Goal: Entertainment & Leisure: Consume media (video, audio)

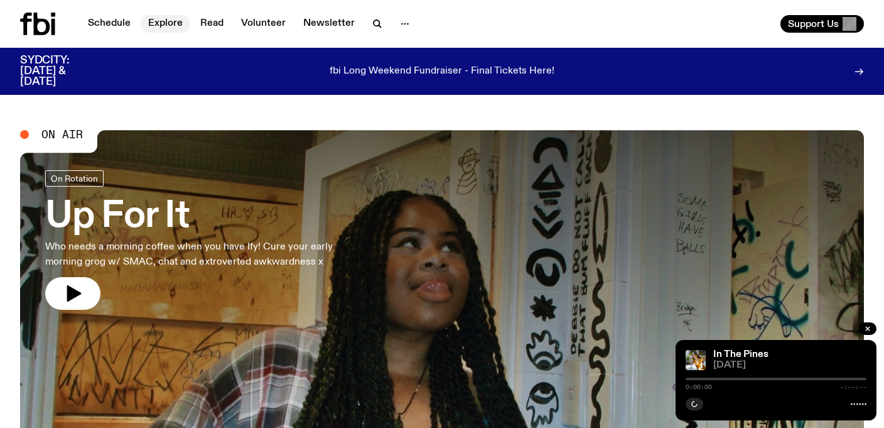
click at [167, 21] on link "Explore" at bounding box center [166, 24] width 50 height 18
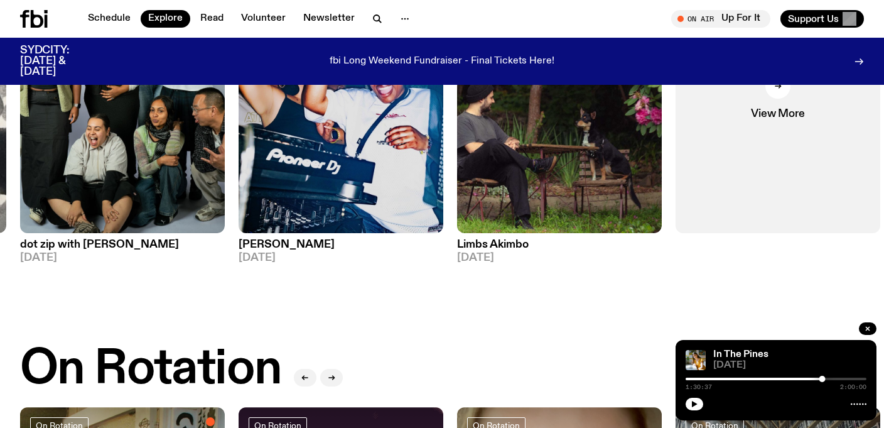
scroll to position [206, 0]
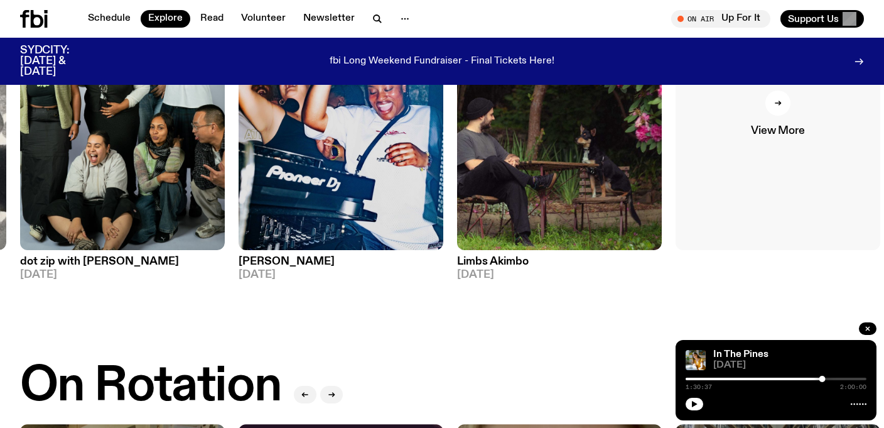
click at [786, 121] on link "View More" at bounding box center [778, 113] width 205 height 273
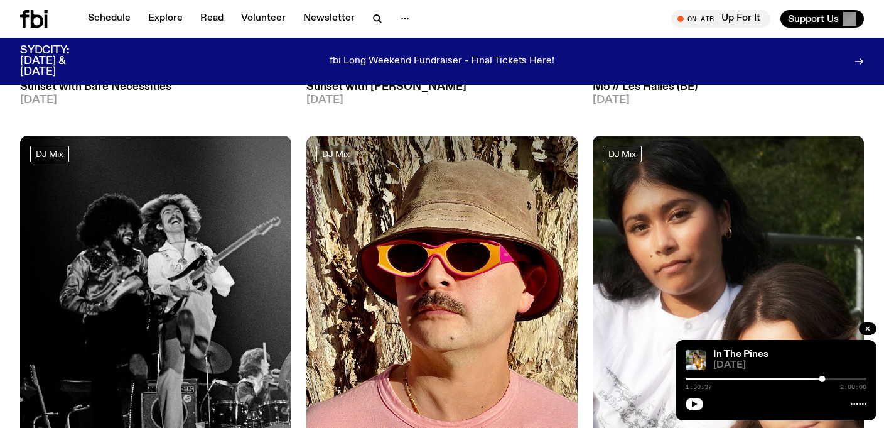
scroll to position [482, 0]
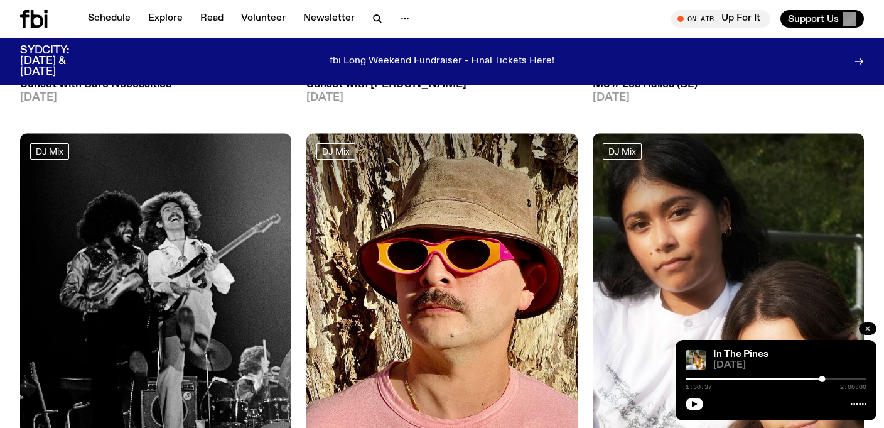
click at [871, 326] on icon "button" at bounding box center [868, 329] width 8 height 8
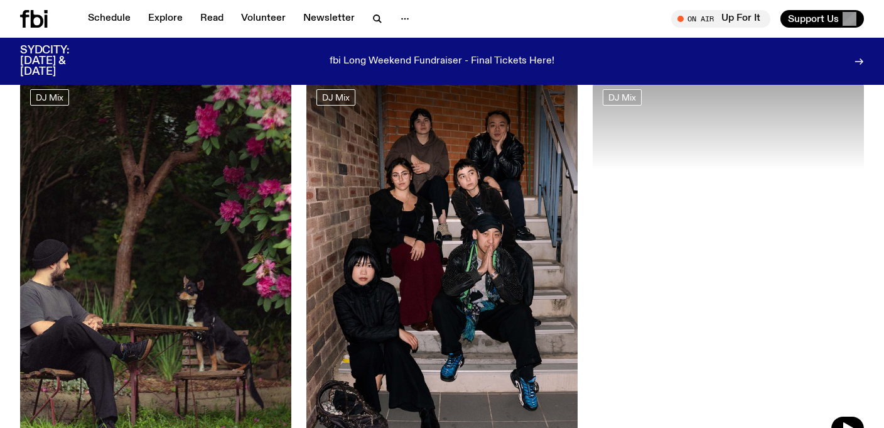
scroll to position [1379, 0]
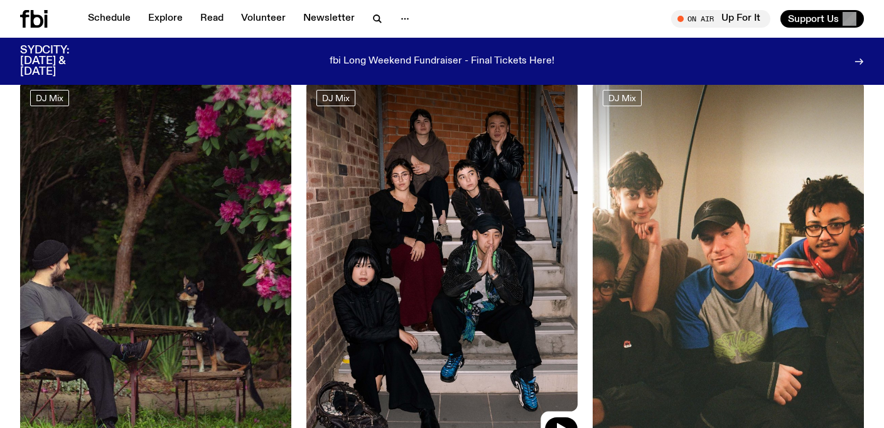
click at [483, 284] on img at bounding box center [441, 261] width 271 height 362
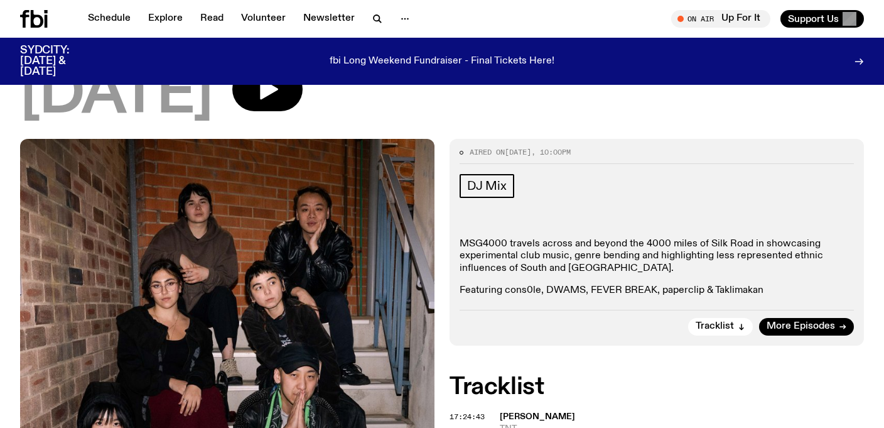
scroll to position [187, 0]
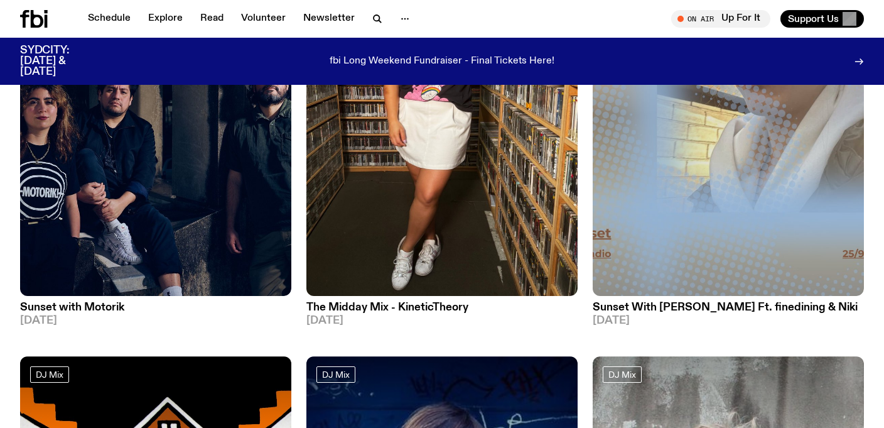
scroll to position [1841, 0]
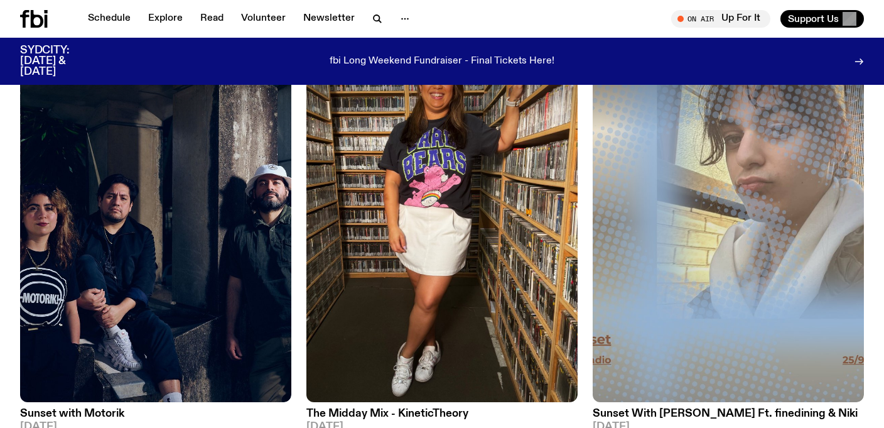
click at [441, 175] on img at bounding box center [441, 221] width 271 height 362
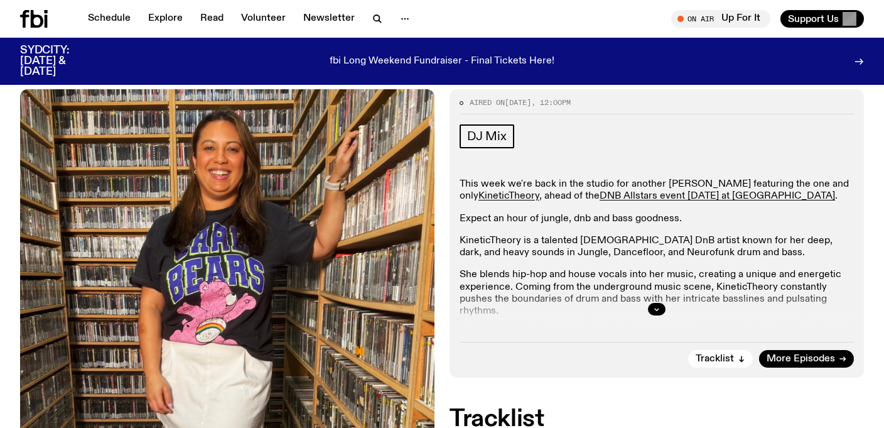
scroll to position [165, 0]
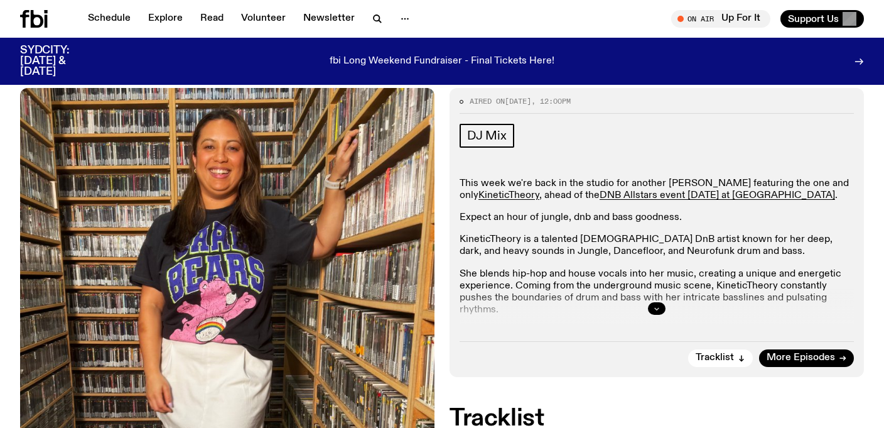
click at [659, 304] on icon "button" at bounding box center [657, 308] width 8 height 8
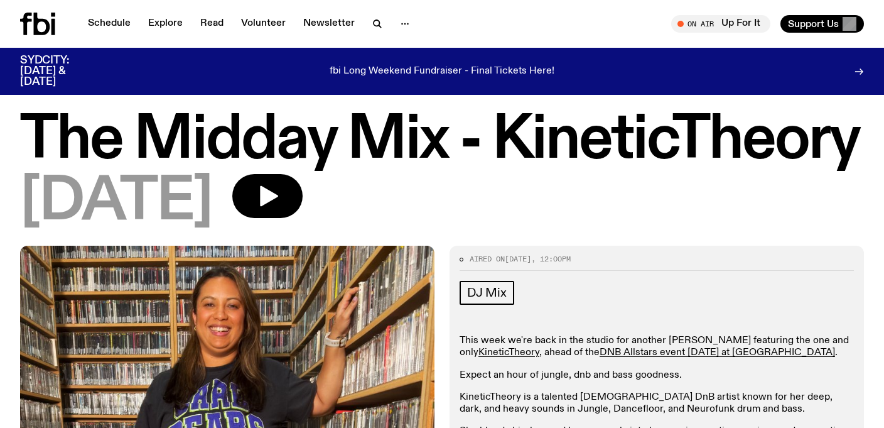
scroll to position [0, 0]
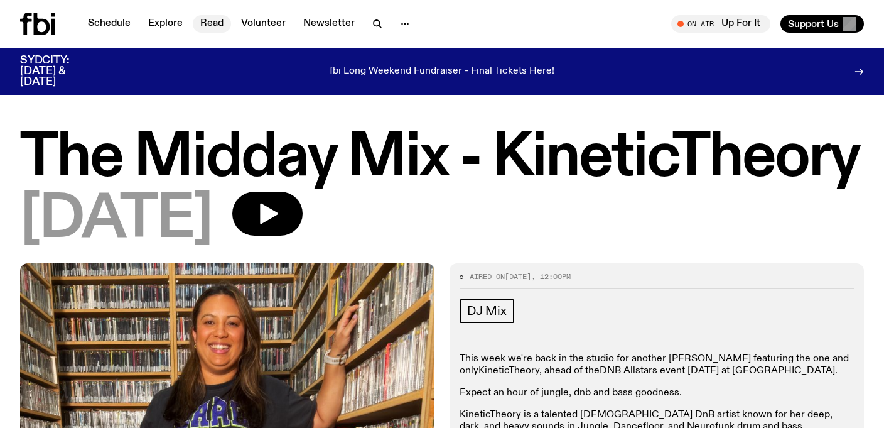
click at [212, 24] on link "Read" at bounding box center [212, 24] width 38 height 18
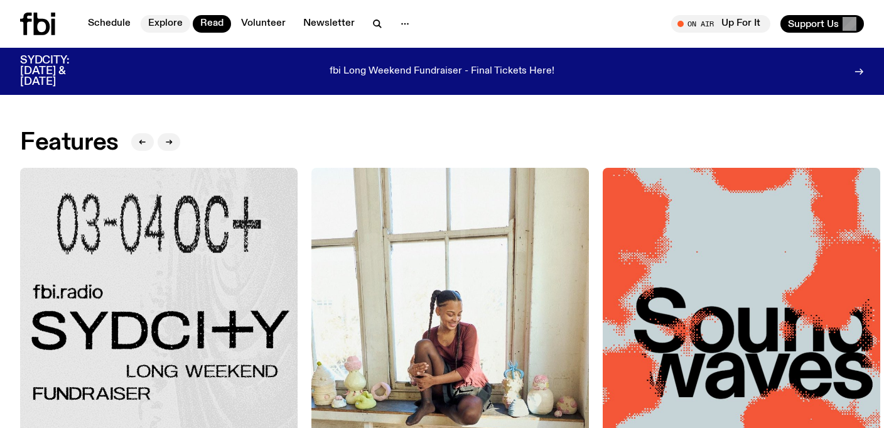
click at [164, 25] on link "Explore" at bounding box center [166, 24] width 50 height 18
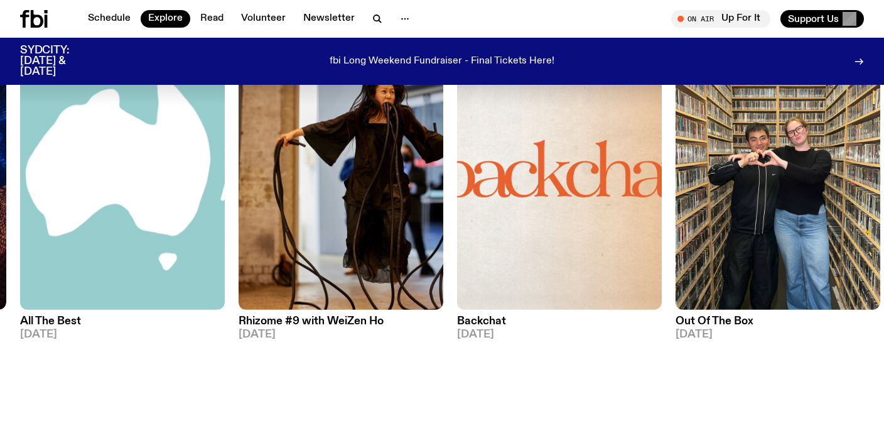
scroll to position [1412, 0]
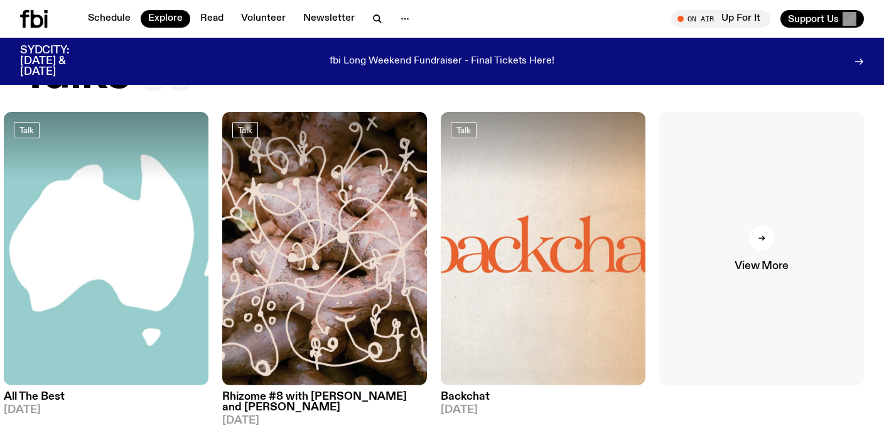
click at [754, 225] on div at bounding box center [761, 237] width 25 height 25
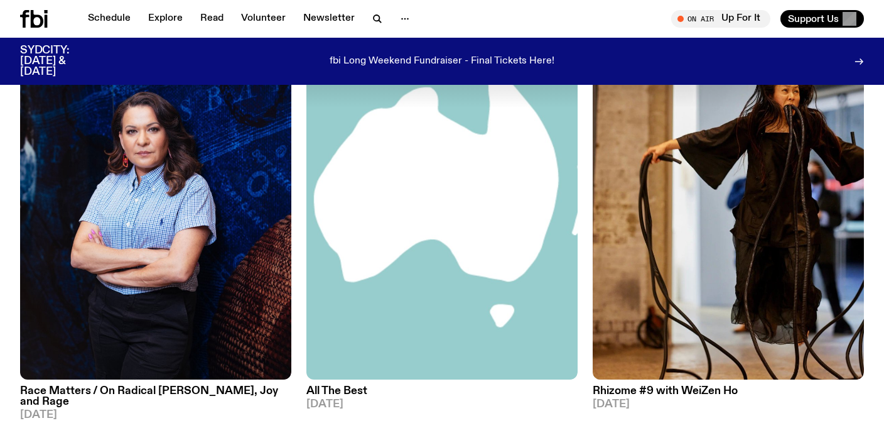
scroll to position [173, 0]
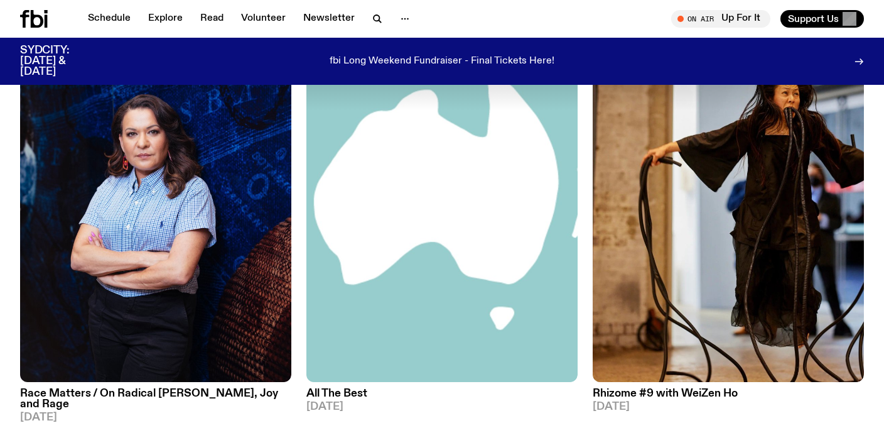
click at [754, 224] on img at bounding box center [728, 201] width 271 height 362
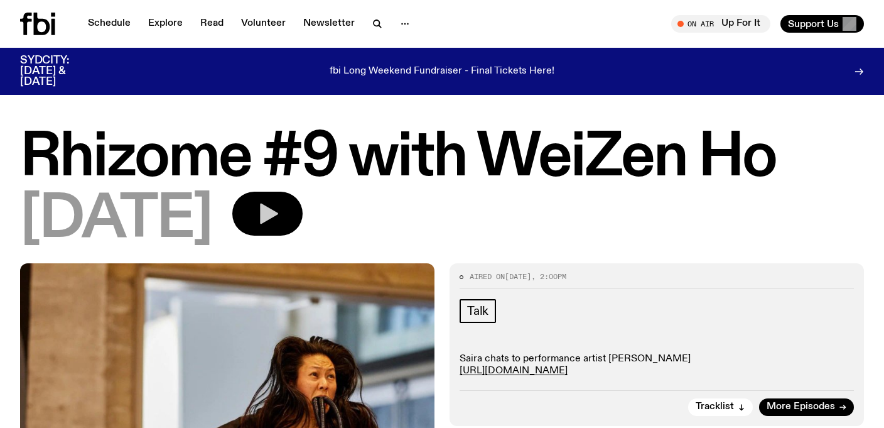
click at [280, 220] on icon "button" at bounding box center [267, 213] width 25 height 25
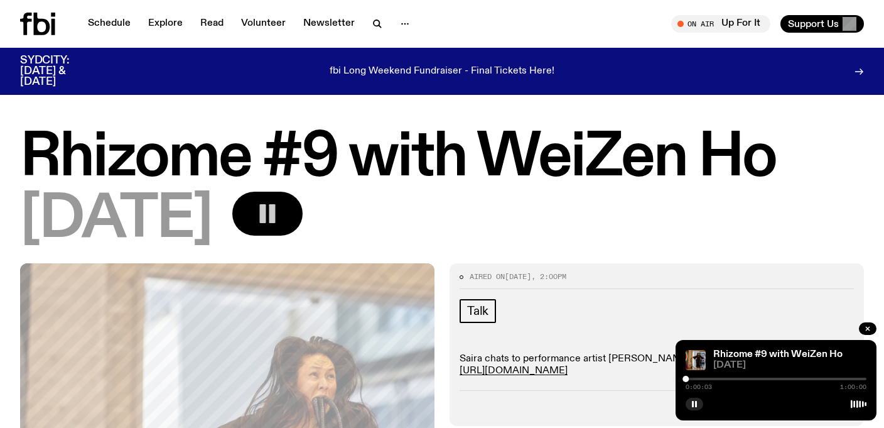
click at [694, 379] on div at bounding box center [776, 378] width 181 height 3
click at [704, 380] on div "0:02:56 1:00:00" at bounding box center [776, 382] width 181 height 15
click at [701, 376] on div "0:02:57 1:00:00" at bounding box center [776, 382] width 181 height 15
click at [703, 384] on span "0:02:57" at bounding box center [699, 387] width 26 height 6
click at [703, 381] on div "0:02:58 1:00:00" at bounding box center [776, 382] width 181 height 15
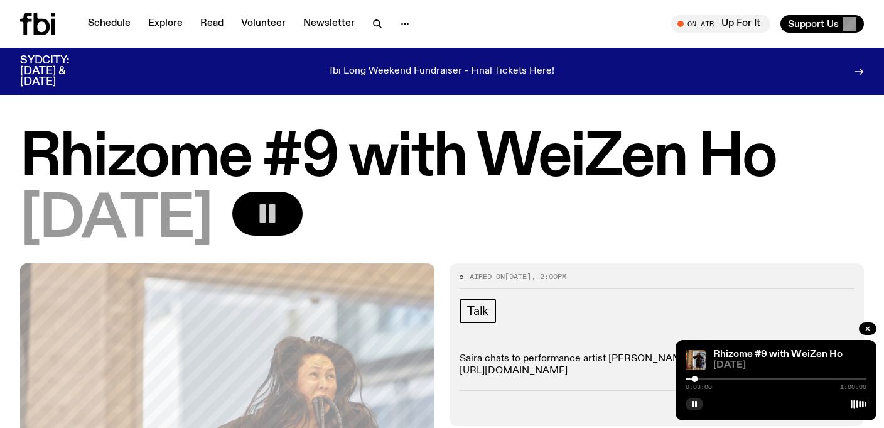
click at [701, 377] on div at bounding box center [776, 378] width 181 height 3
click at [549, 370] on link "[URL][DOMAIN_NAME]" at bounding box center [514, 370] width 108 height 10
click at [692, 404] on rect "button" at bounding box center [693, 404] width 2 height 6
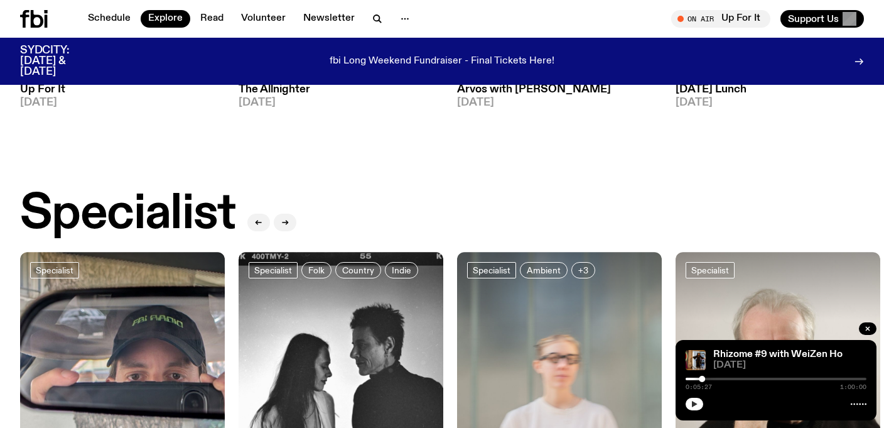
scroll to position [1028, 0]
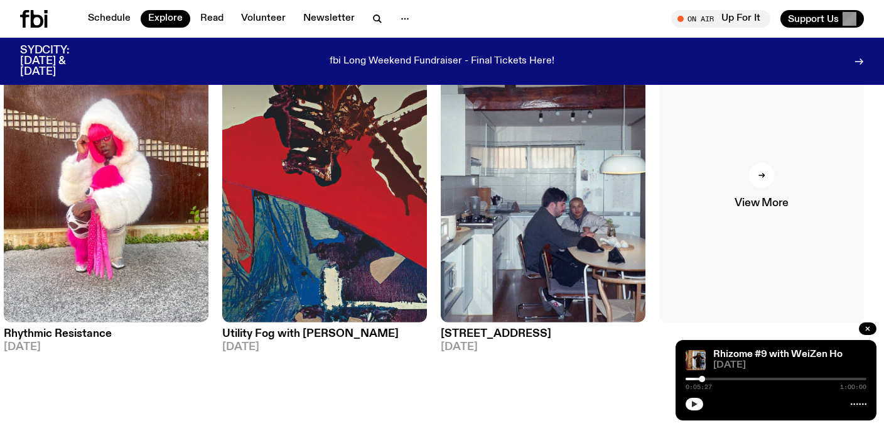
click at [752, 198] on span "View More" at bounding box center [761, 203] width 53 height 11
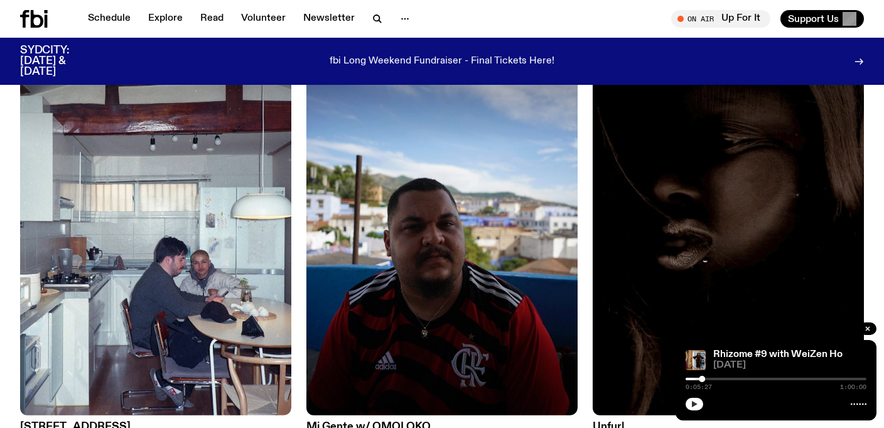
scroll to position [1490, 0]
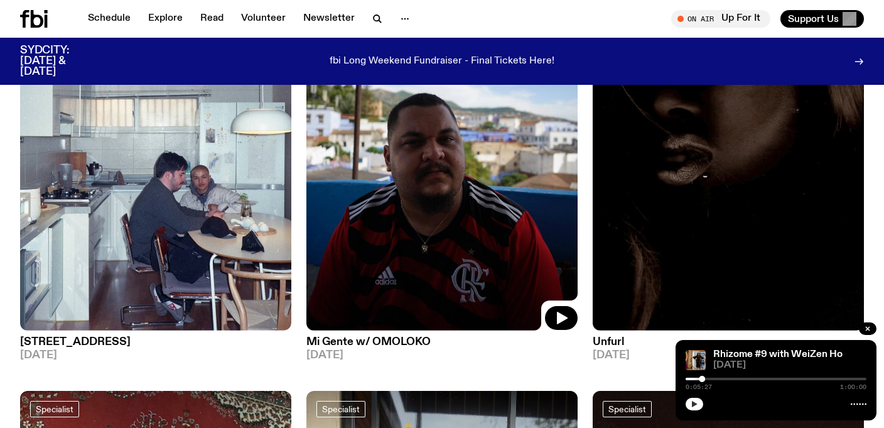
click at [410, 136] on img at bounding box center [441, 150] width 271 height 362
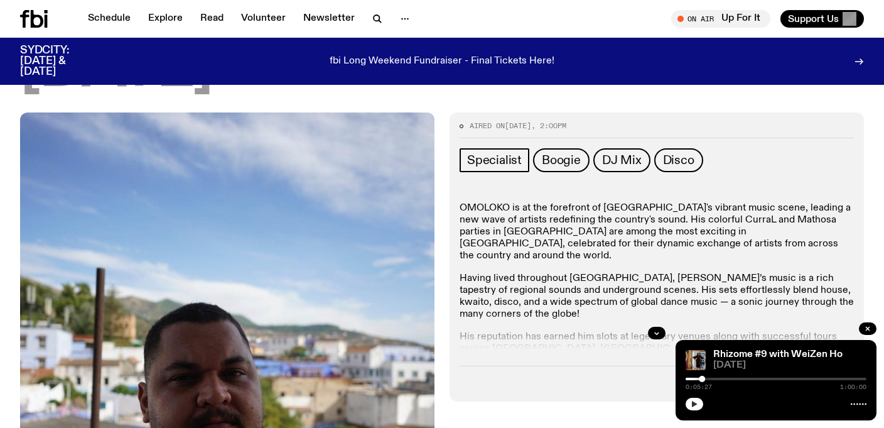
scroll to position [156, 0]
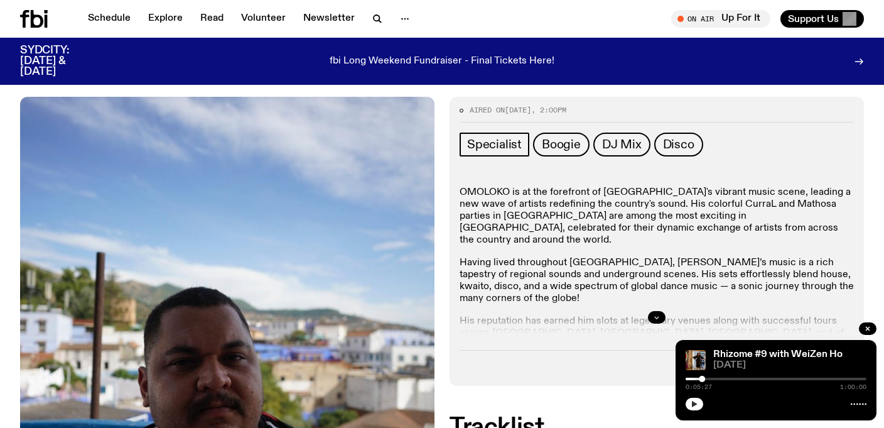
click at [655, 318] on icon "button" at bounding box center [657, 317] width 8 height 8
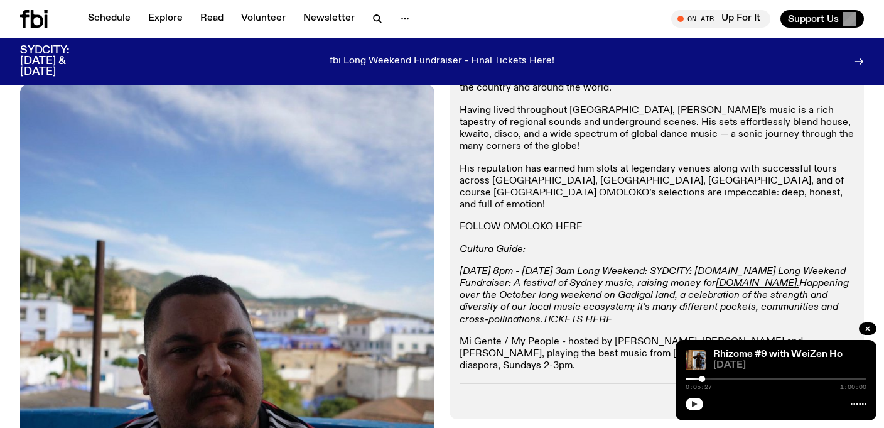
scroll to position [372, 0]
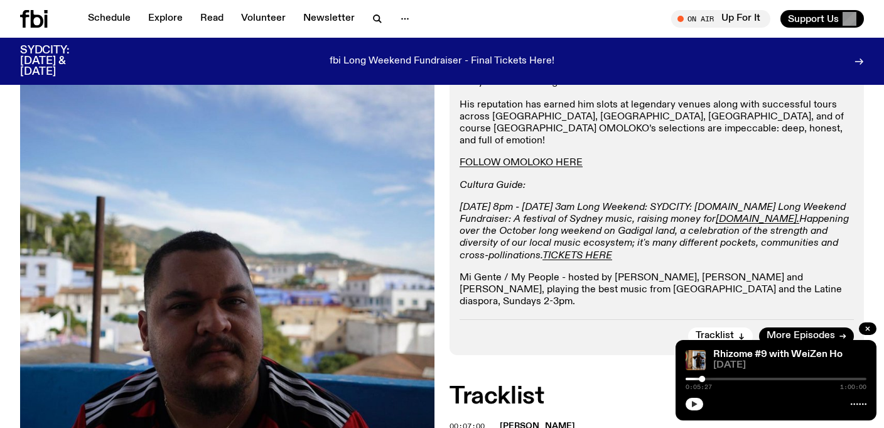
click at [394, 164] on img at bounding box center [227, 317] width 414 height 552
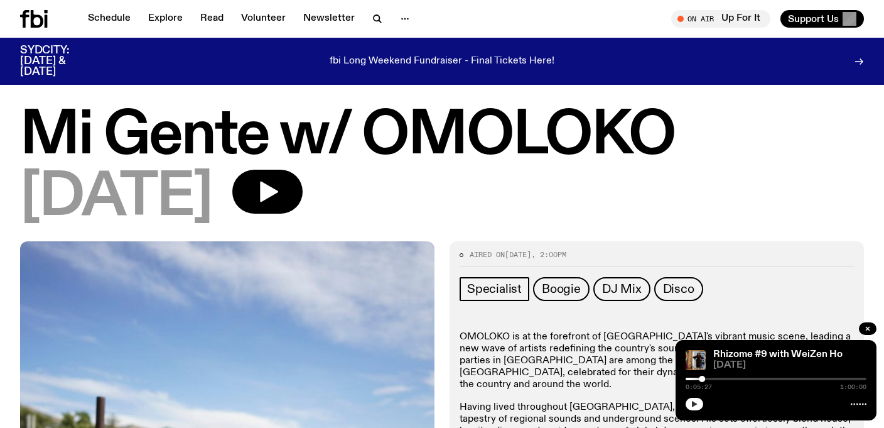
scroll to position [0, 0]
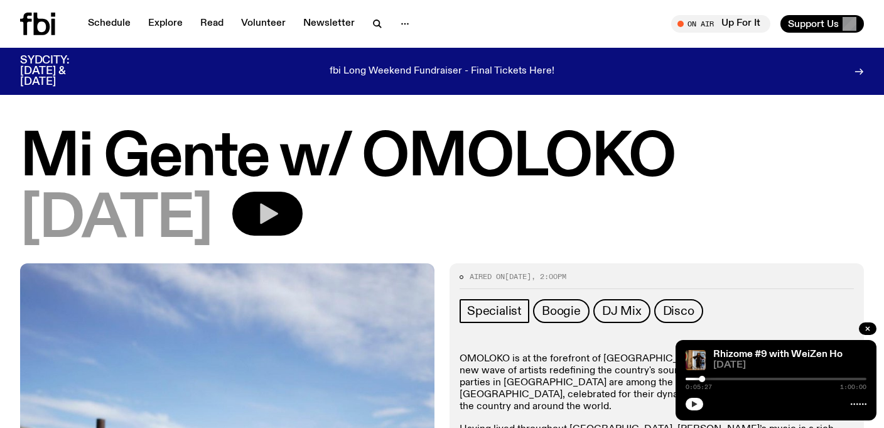
click at [280, 222] on icon "button" at bounding box center [267, 213] width 25 height 25
click at [864, 325] on icon "button" at bounding box center [868, 329] width 8 height 8
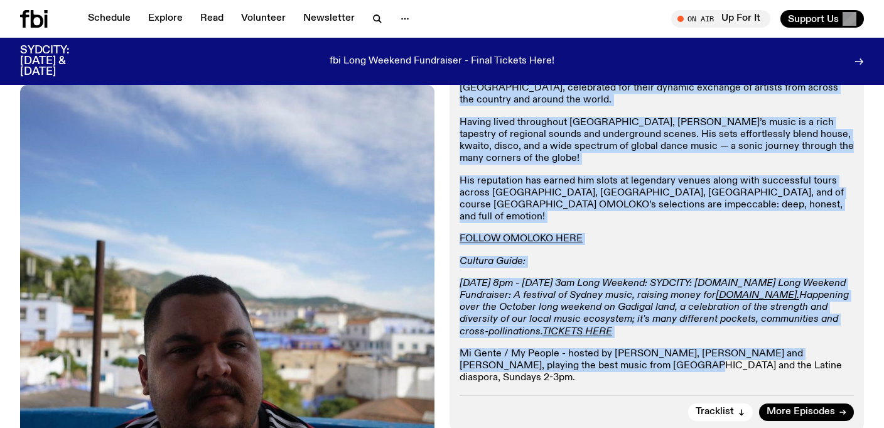
scroll to position [297, 0]
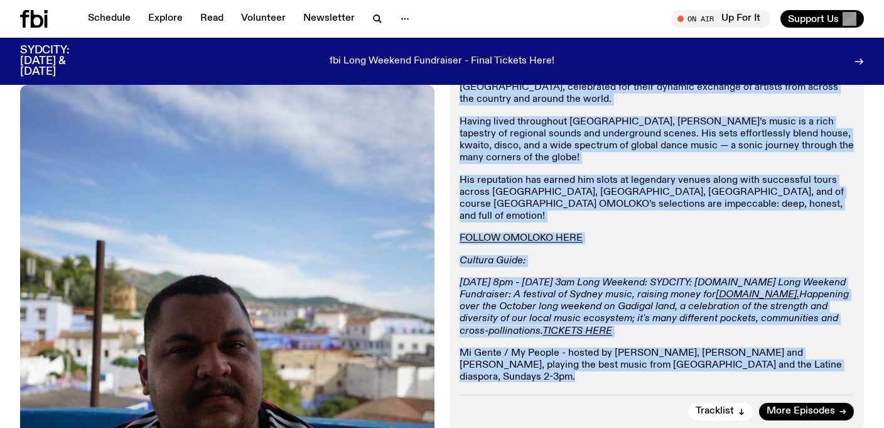
drag, startPoint x: 461, startPoint y: 141, endPoint x: 776, endPoint y: 351, distance: 378.0
click at [776, 351] on div "OMOLOKO is at the forefront of [GEOGRAPHIC_DATA]'s vibrant music scene, leading…" at bounding box center [657, 232] width 394 height 372
copy div "LOREMIP do si ame consectet ad Elitse'd eiusmod tempo incid, utlabor e dol magn…"
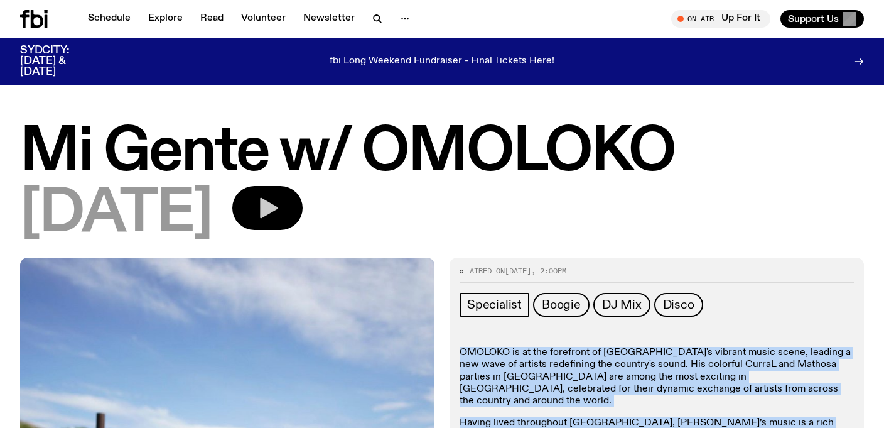
scroll to position [75, 0]
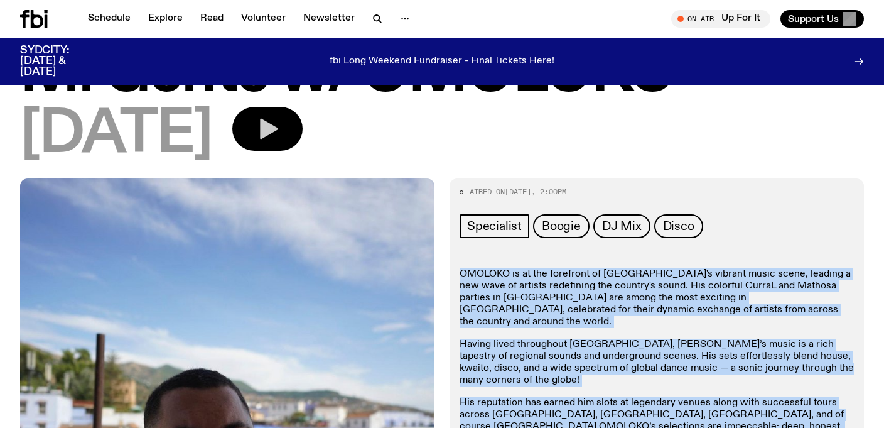
click at [303, 128] on button "button" at bounding box center [267, 129] width 70 height 44
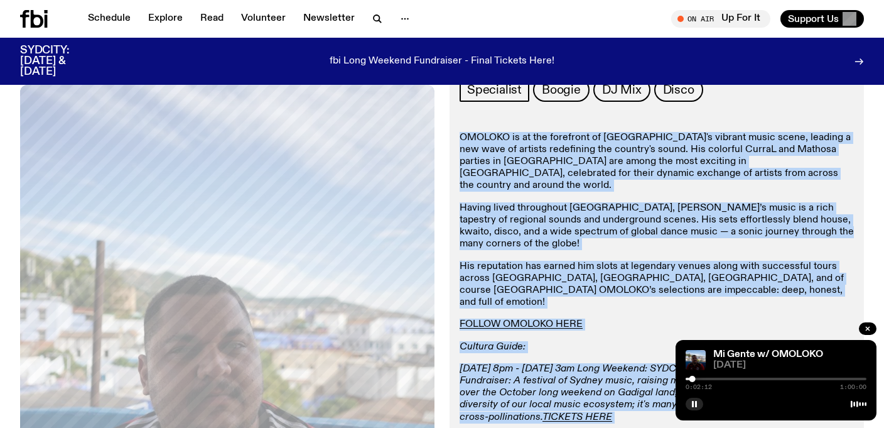
scroll to position [202, 0]
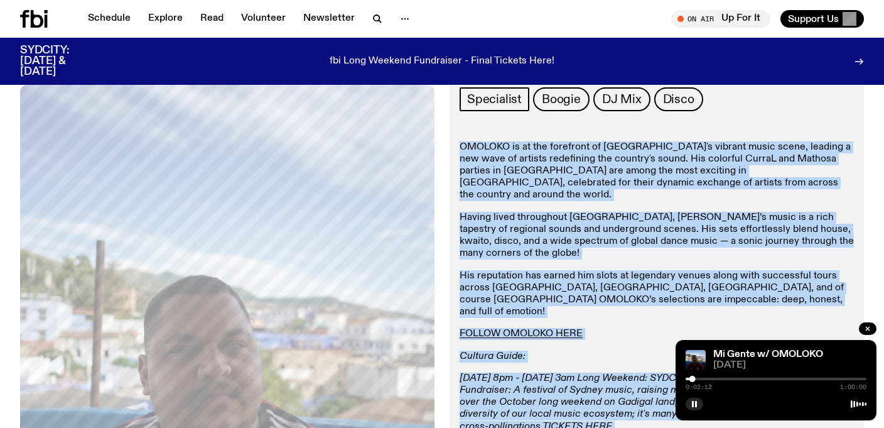
click at [512, 161] on p "OMOLOKO is at the forefront of [GEOGRAPHIC_DATA]'s vibrant music scene, leading…" at bounding box center [657, 171] width 394 height 60
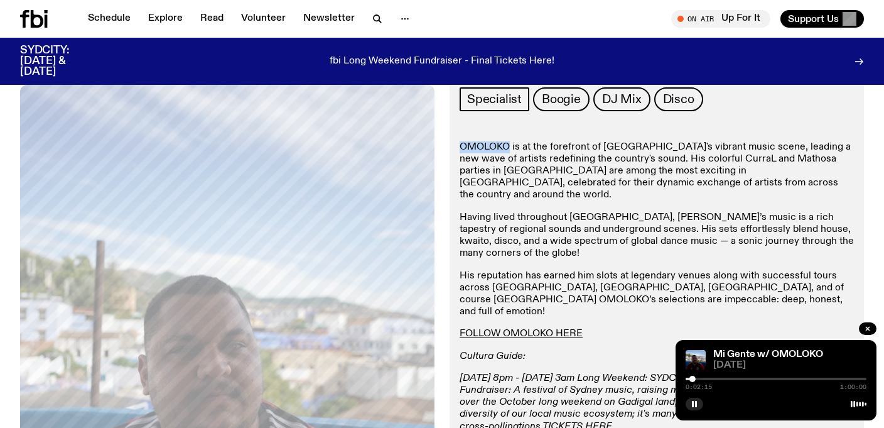
drag, startPoint x: 510, startPoint y: 149, endPoint x: 446, endPoint y: 150, distance: 64.1
copy p "OMOLOKO"
click at [463, 143] on p "OMOLOKO is at the forefront of [GEOGRAPHIC_DATA]'s vibrant music scene, leading…" at bounding box center [657, 171] width 394 height 60
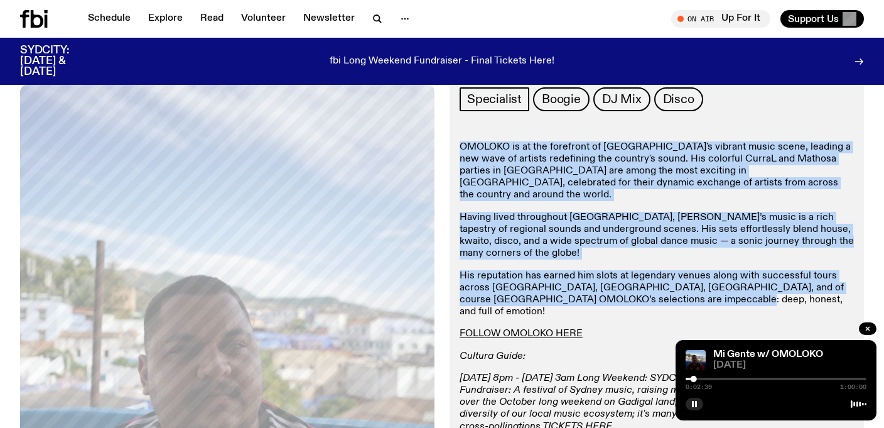
drag, startPoint x: 459, startPoint y: 144, endPoint x: 750, endPoint y: 287, distance: 324.3
click at [750, 287] on div "OMOLOKO is at the forefront of [GEOGRAPHIC_DATA]'s vibrant music scene, leading…" at bounding box center [657, 327] width 394 height 372
copy div "OMOLOKO is at the forefront of [GEOGRAPHIC_DATA]'s vibrant music scene, leading…"
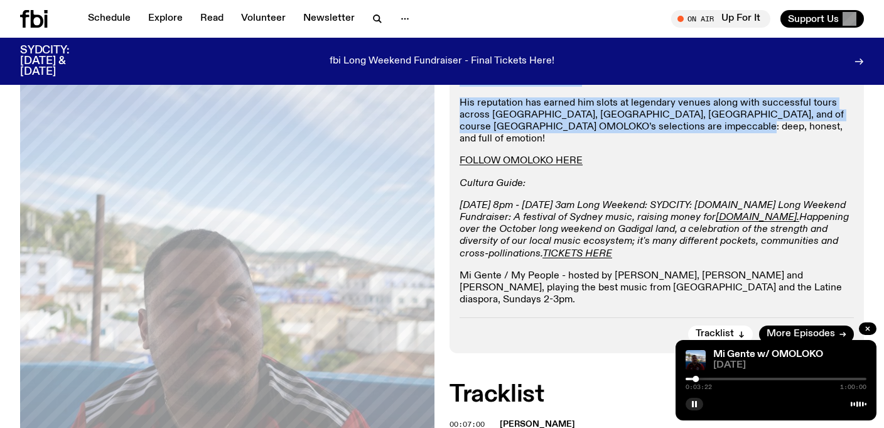
scroll to position [375, 0]
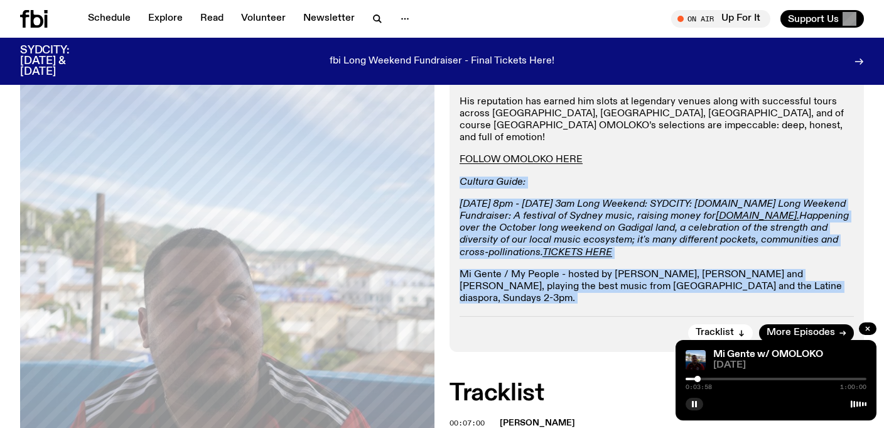
drag, startPoint x: 460, startPoint y: 159, endPoint x: 593, endPoint y: 326, distance: 213.6
click at [593, 326] on div "Aired on [DATE] 2:00pm Specialist Boogie DJ Mix Disco OMOLOKO is at the forefro…" at bounding box center [657, 114] width 414 height 473
click at [816, 315] on p "Contact us: [EMAIL_ADDRESS][DOMAIN_NAME] Follow us on Instagram" at bounding box center [657, 327] width 394 height 24
drag, startPoint x: 810, startPoint y: 274, endPoint x: 445, endPoint y: 175, distance: 378.0
click at [445, 175] on div "Aired on [DATE] 2:00pm Specialist Boogie DJ Mix Disco OMOLOKO is at the forefro…" at bounding box center [442, 264] width 884 height 773
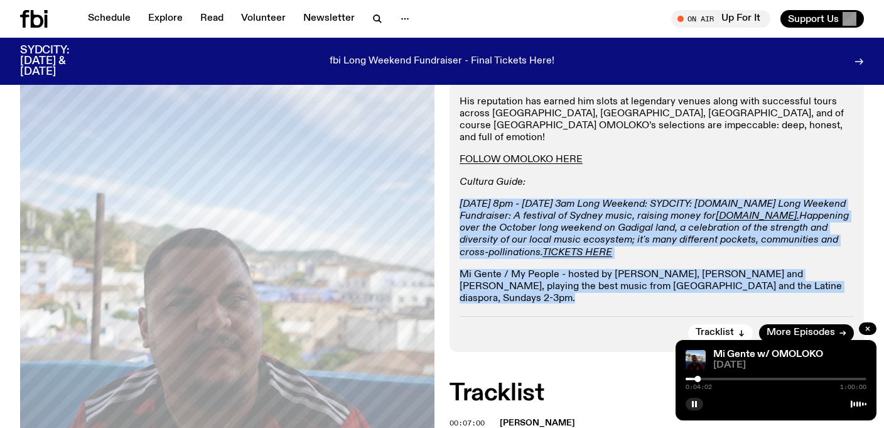
copy div "[DATE] 8pm - [DATE] 3am Long Weekend: SYDCITY: [DOMAIN_NAME] Long Weekend Fundr…"
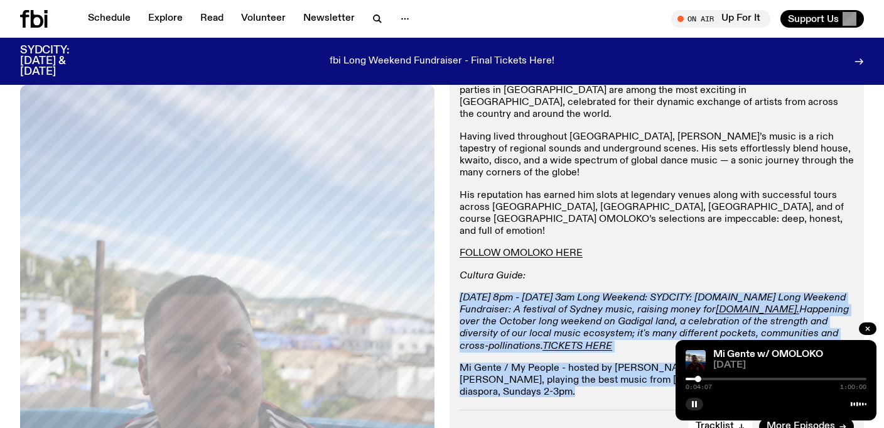
scroll to position [325, 0]
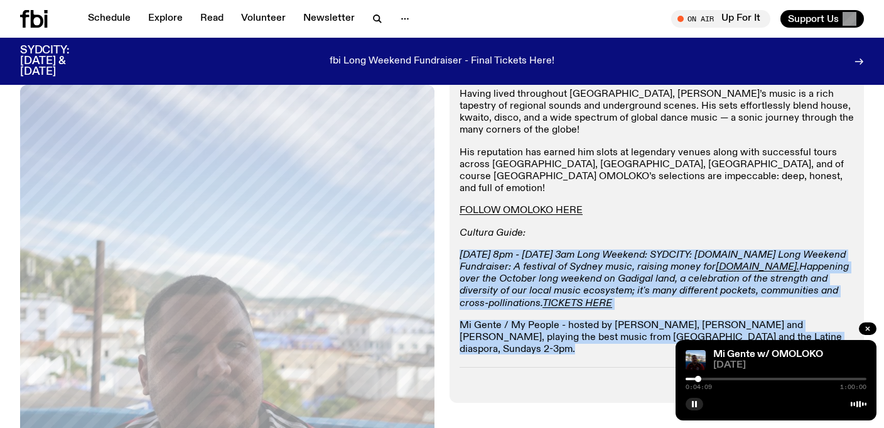
click at [593, 282] on p "[DATE] 8pm - [DATE] 3am Long Weekend: SYDCITY: [DOMAIN_NAME] Long Weekend Fundr…" at bounding box center [657, 279] width 394 height 60
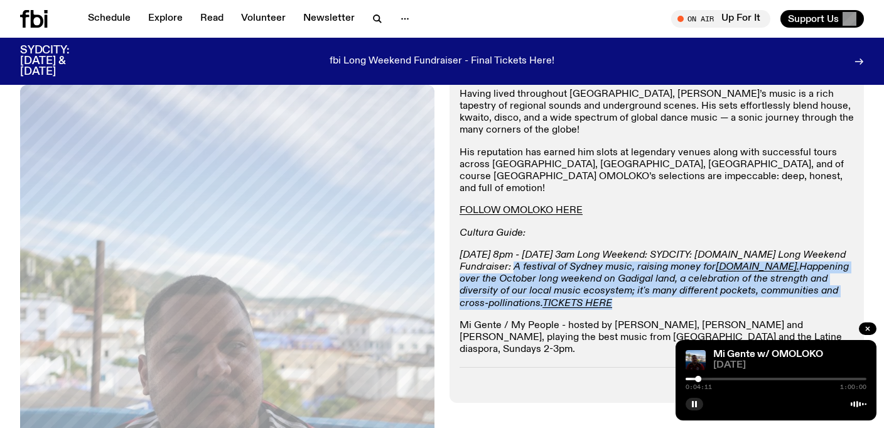
drag, startPoint x: 593, startPoint y: 282, endPoint x: 490, endPoint y: 239, distance: 111.7
click at [490, 249] on p "[DATE] 8pm - [DATE] 3am Long Weekend: SYDCITY: [DOMAIN_NAME] Long Weekend Fundr…" at bounding box center [657, 279] width 394 height 60
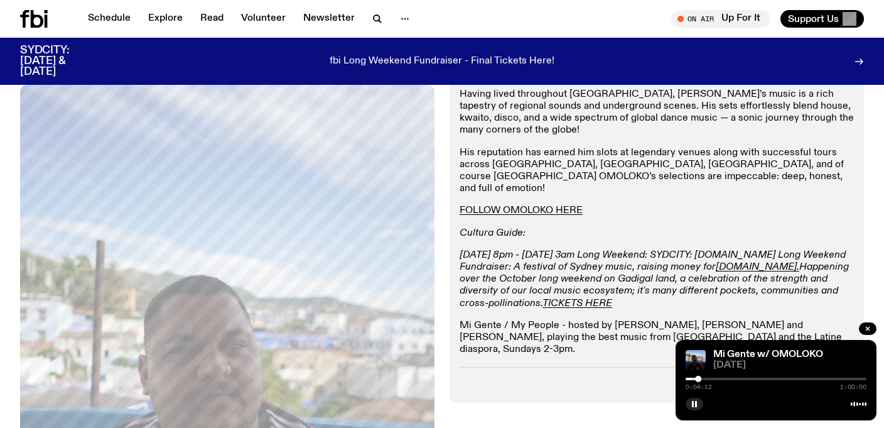
click at [460, 250] on em "[DATE] 8pm - [DATE] 3am Long Weekend: SYDCITY: [DOMAIN_NAME] Long Weekend Fundr…" at bounding box center [653, 261] width 386 height 22
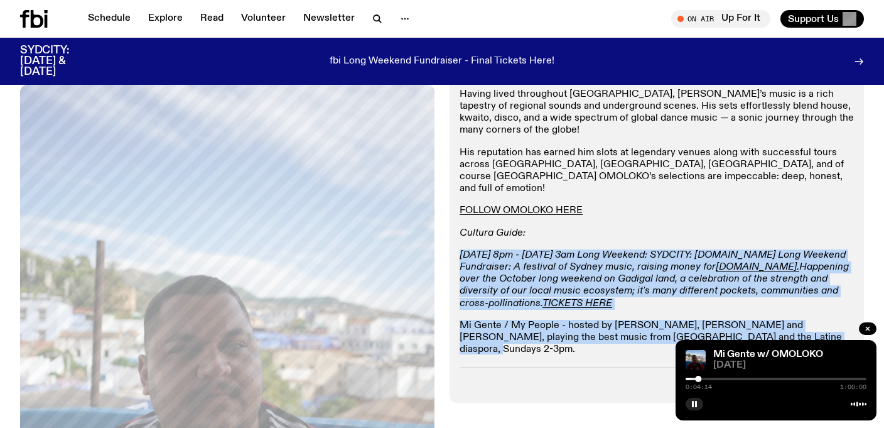
drag, startPoint x: 460, startPoint y: 230, endPoint x: 816, endPoint y: 315, distance: 365.9
click at [816, 315] on div "OMOLOKO is at the forefront of [GEOGRAPHIC_DATA]'s vibrant music scene, leading…" at bounding box center [657, 204] width 394 height 372
copy div "[DATE] 8pm - [DATE] 3am Long Weekend: SYDCITY: [DOMAIN_NAME] Long Weekend Fundr…"
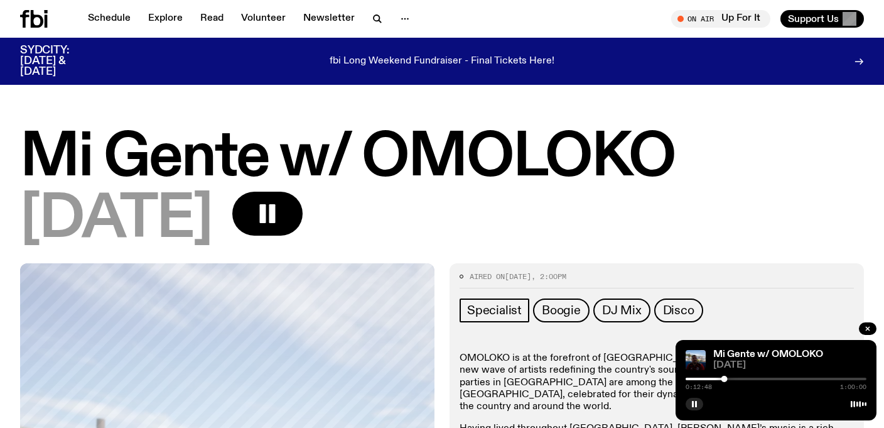
scroll to position [9, 0]
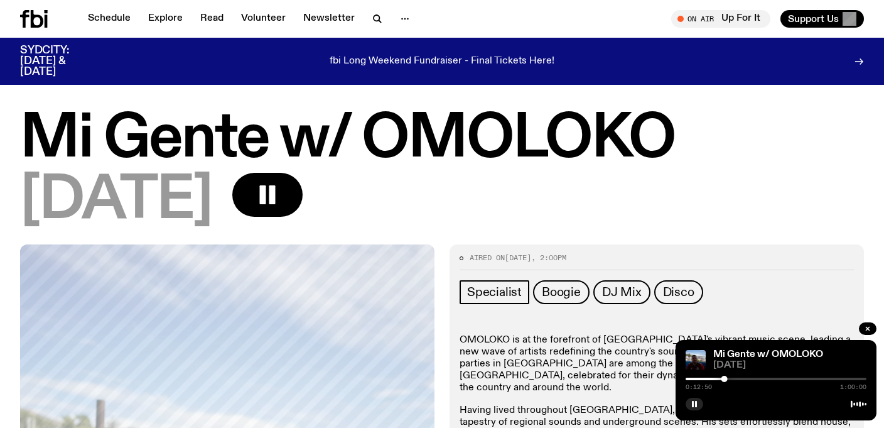
click at [678, 409] on div "Mi Gente w/ OMOLOKO [DATE] 0:12:50 1:00:00" at bounding box center [776, 380] width 201 height 80
click at [693, 402] on rect "button" at bounding box center [693, 404] width 2 height 6
